Goal: Task Accomplishment & Management: Manage account settings

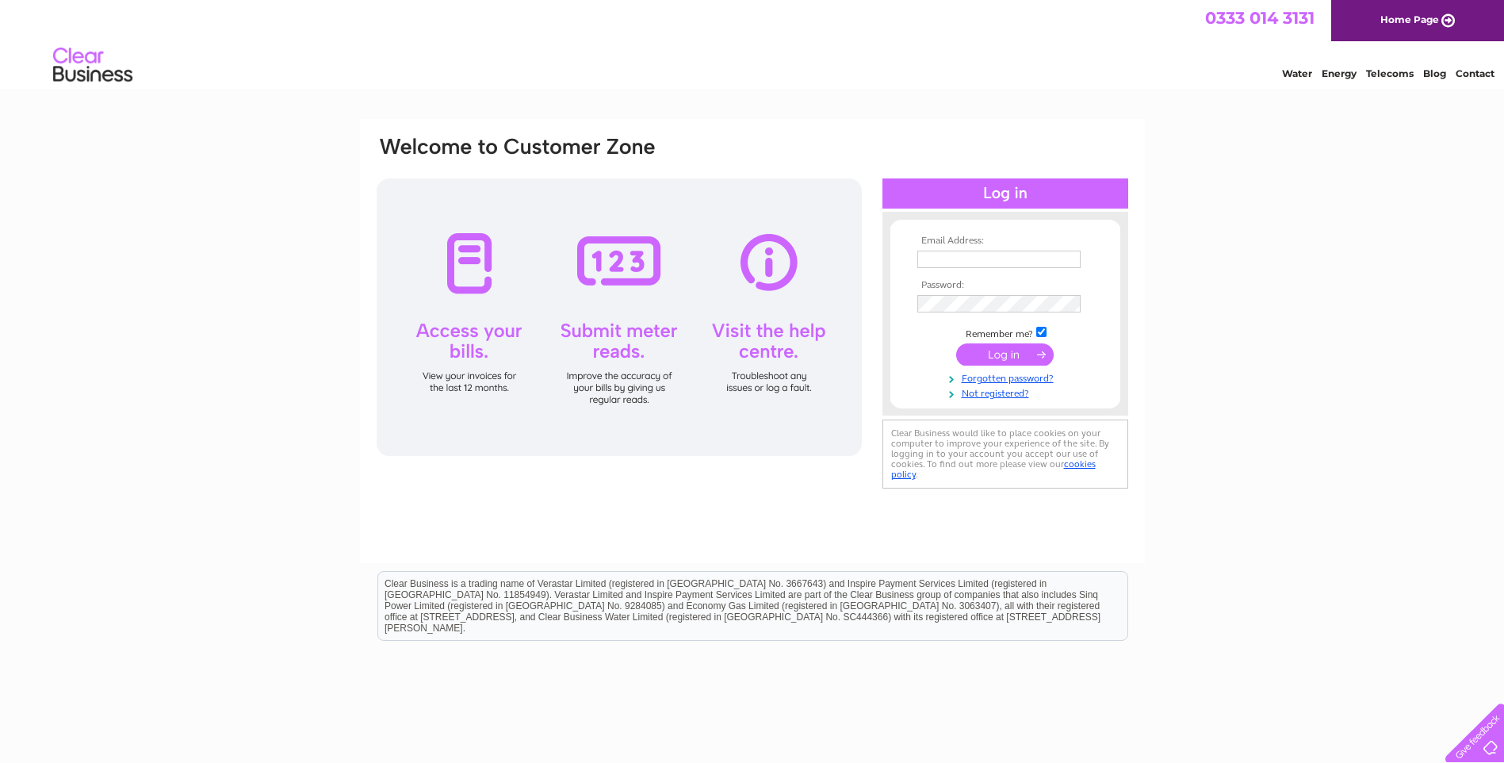
type input "sharon.caple456@btinternet.com"
click at [1007, 350] on input "submit" at bounding box center [1005, 354] width 98 height 22
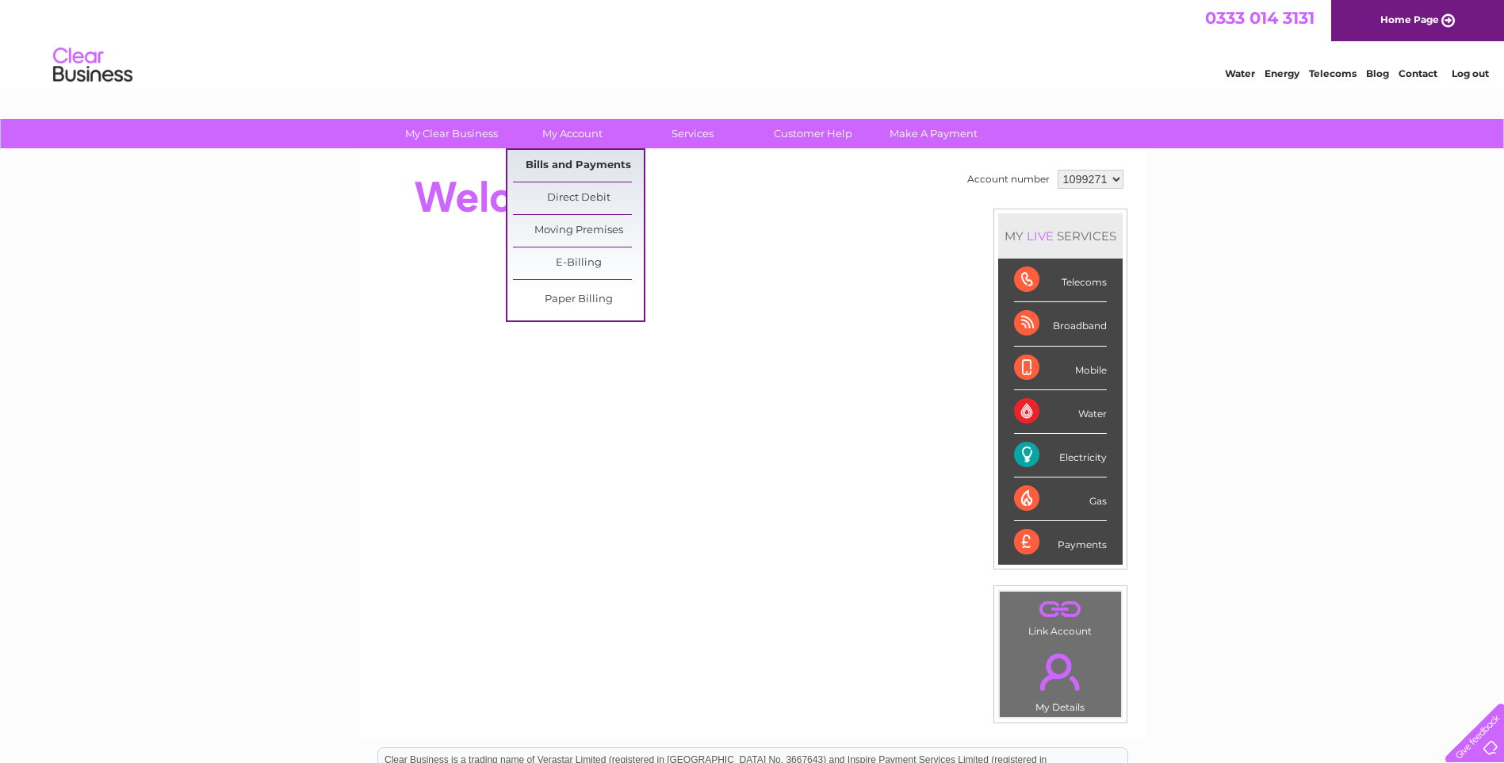
click at [620, 167] on link "Bills and Payments" at bounding box center [578, 166] width 131 height 32
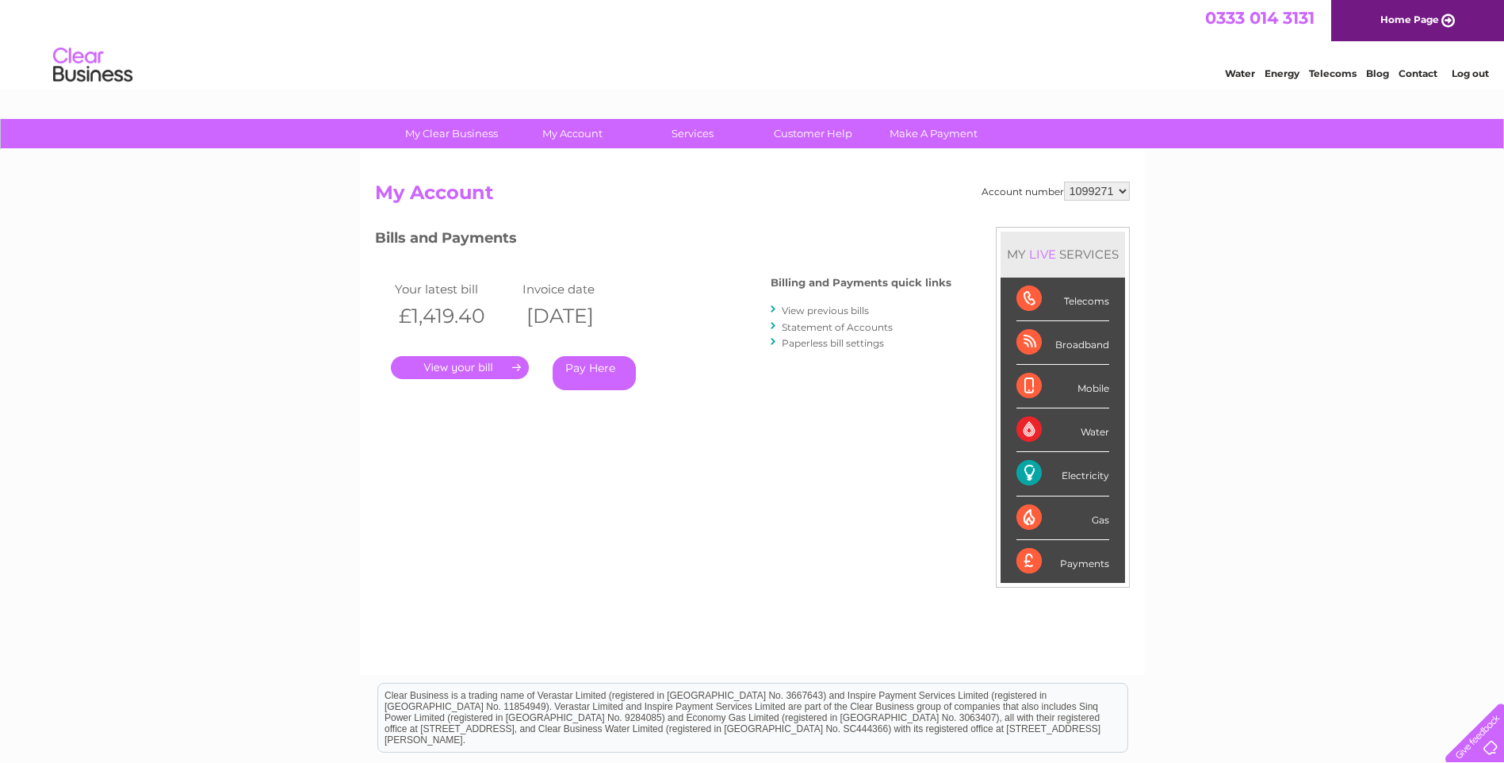
click at [458, 364] on link "." at bounding box center [460, 367] width 138 height 23
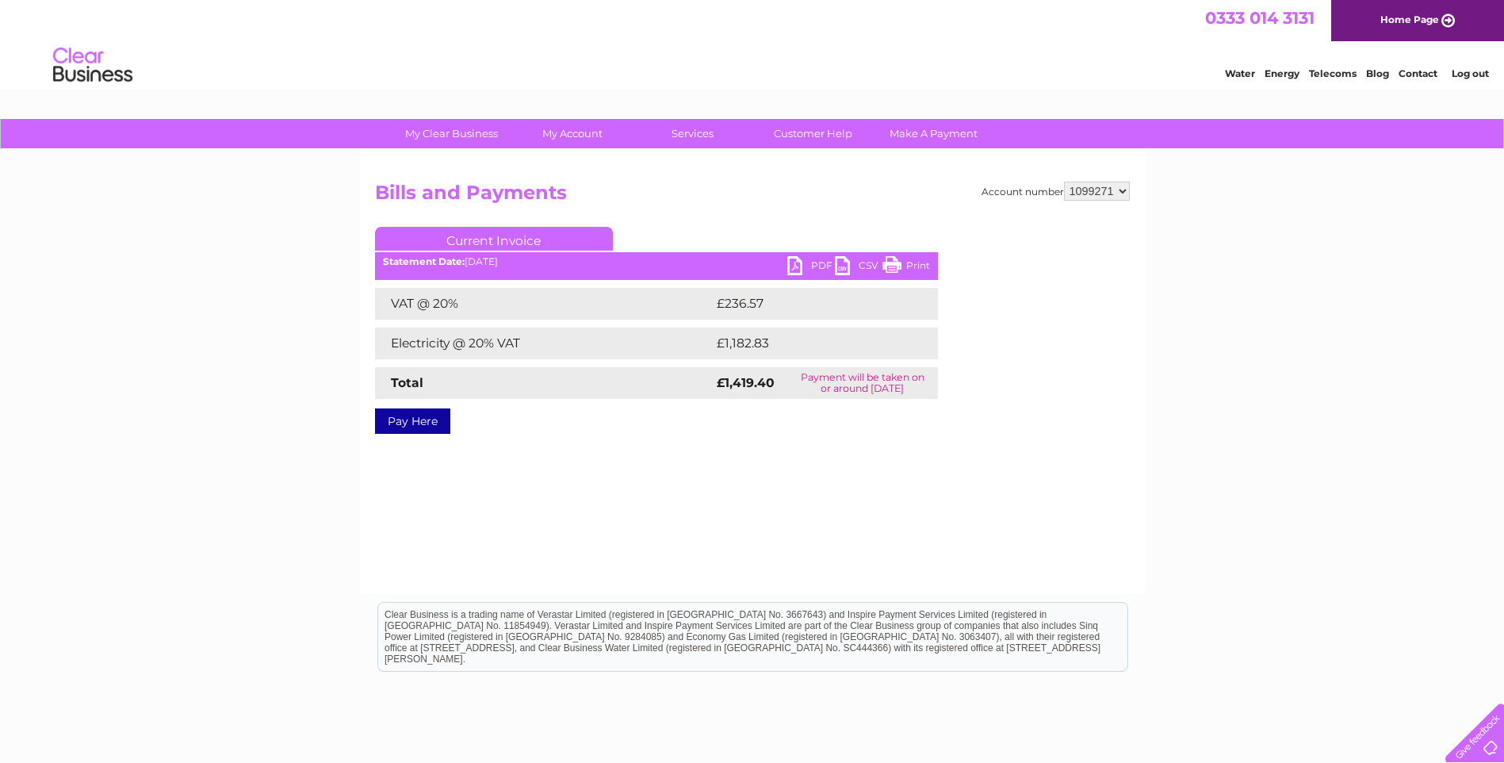
click at [794, 264] on link "PDF" at bounding box center [811, 267] width 48 height 23
click at [1123, 192] on select "1099271 1099296" at bounding box center [1097, 191] width 66 height 19
select select "1099296"
click at [1064, 182] on select "1099271 1099296" at bounding box center [1097, 191] width 66 height 19
